Goal: Information Seeking & Learning: Learn about a topic

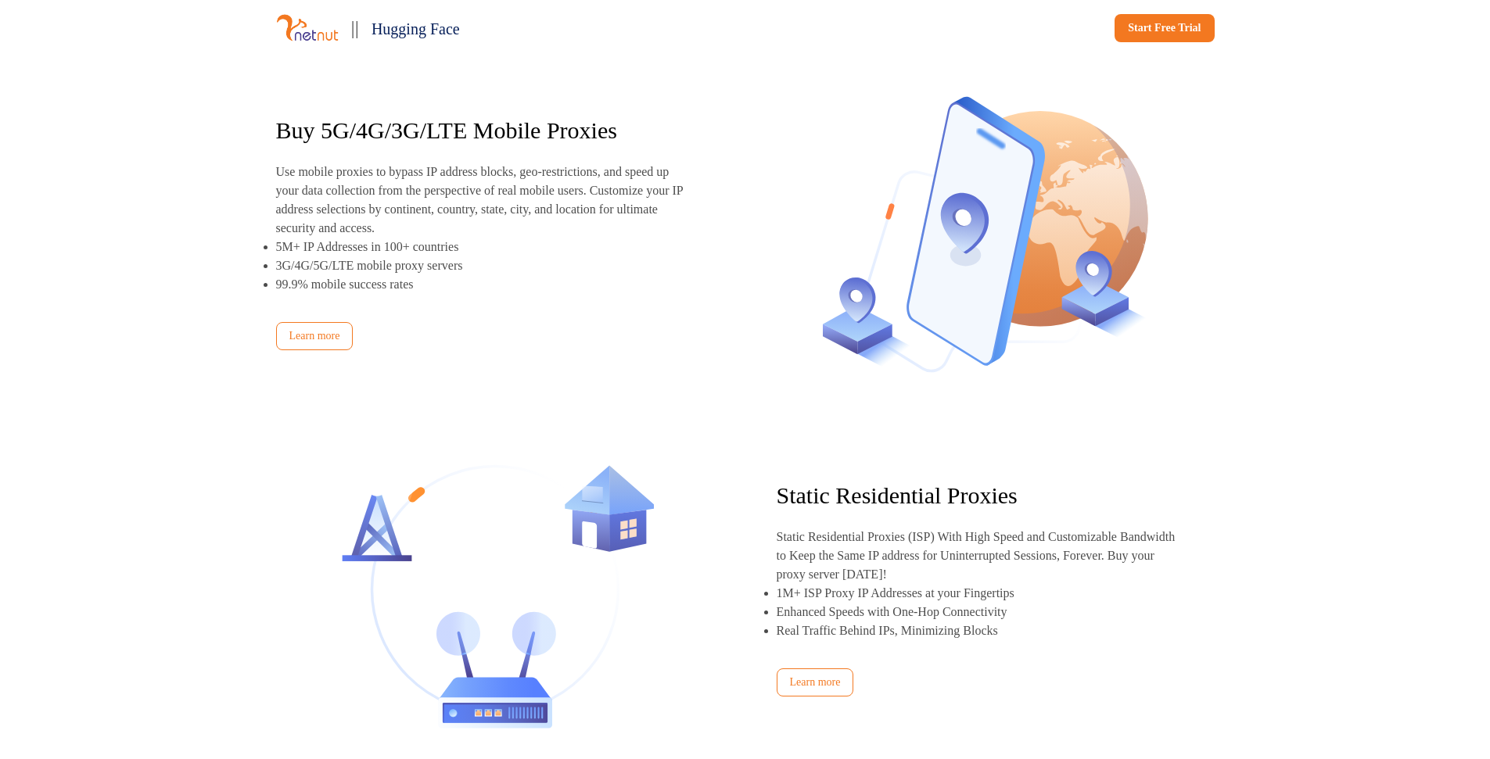
scroll to position [973, 0]
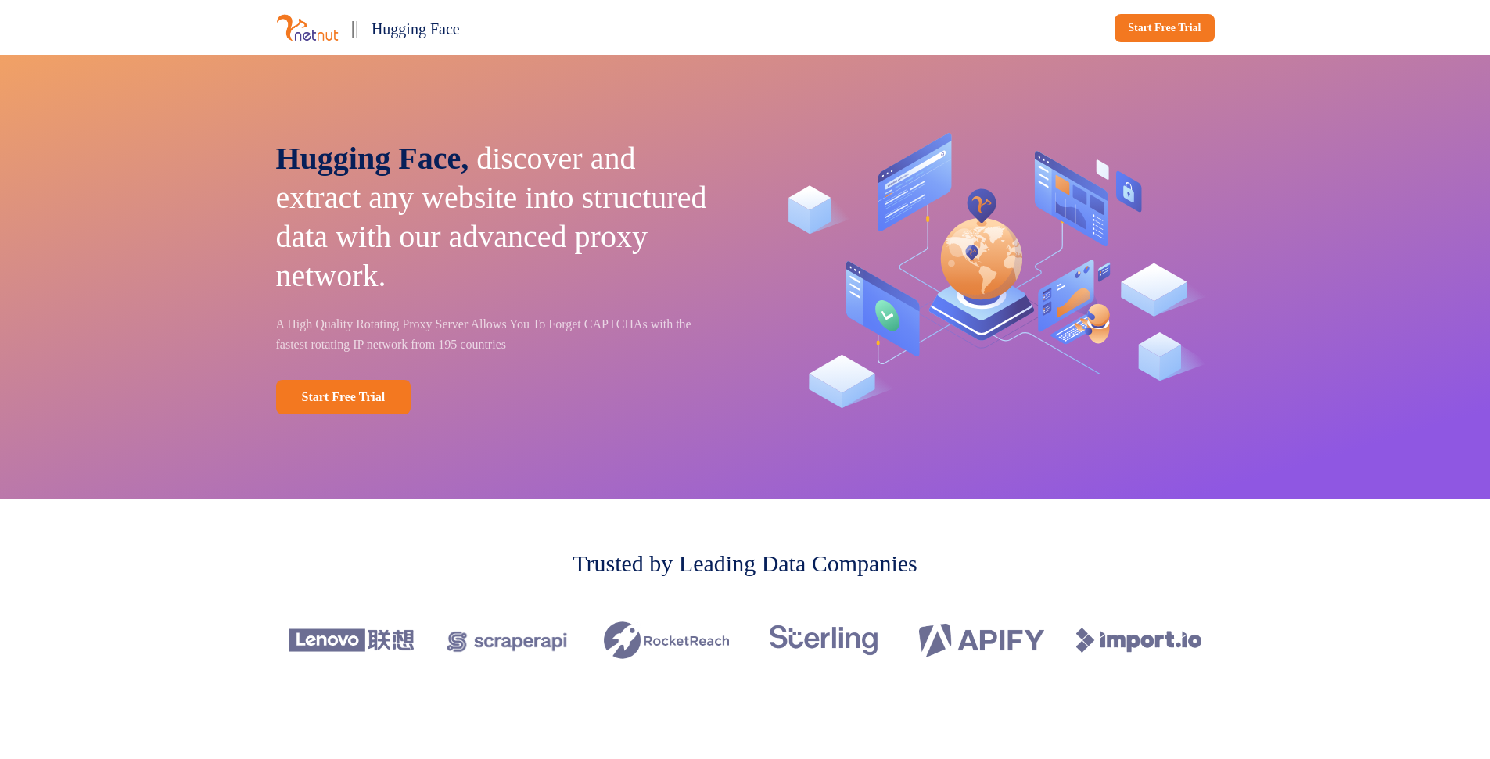
click at [1009, 461] on div "Hugging Face, discover and extract any website into structured data with our ad…" at bounding box center [745, 277] width 1032 height 443
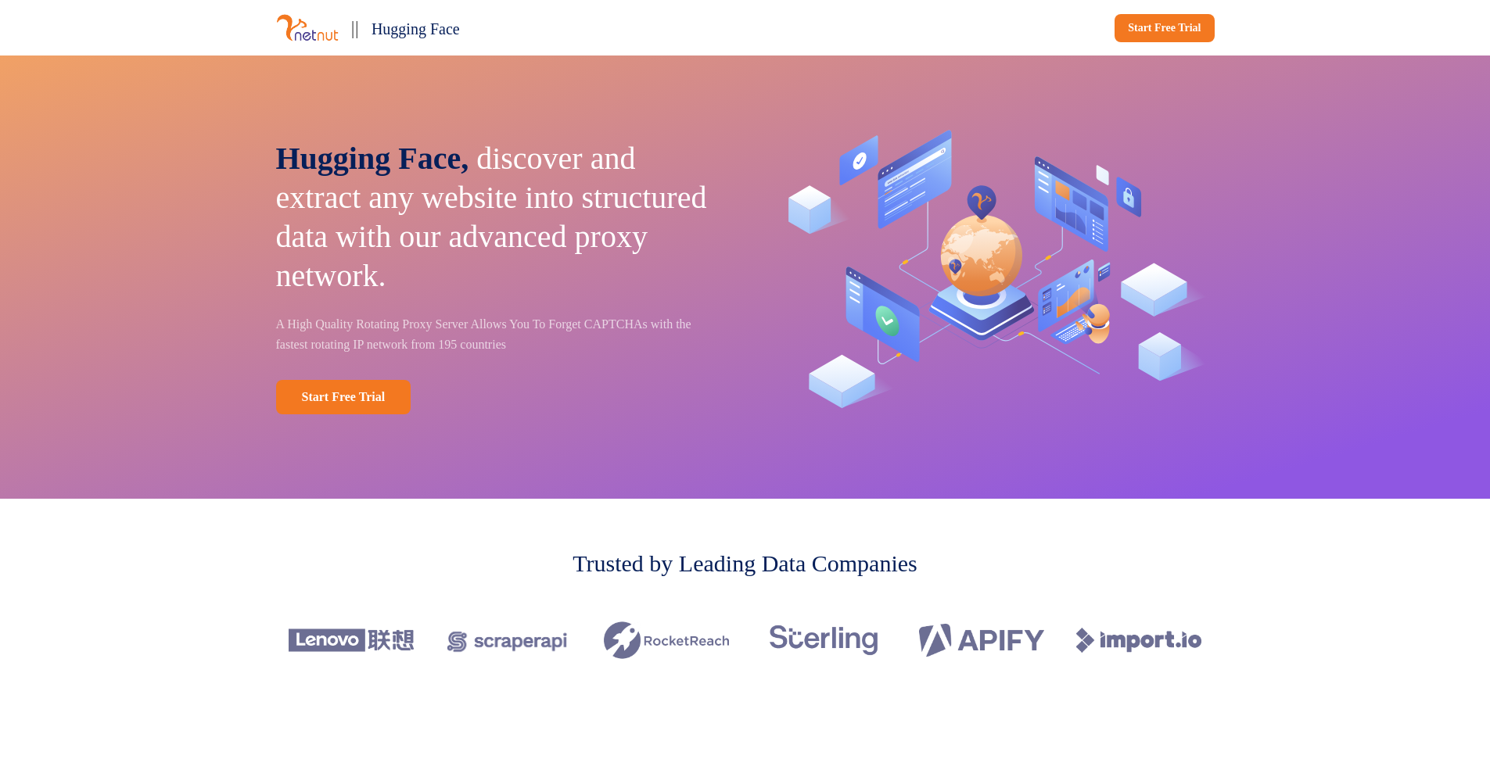
click at [298, 38] on img at bounding box center [307, 27] width 63 height 29
